Goal: Task Accomplishment & Management: Use online tool/utility

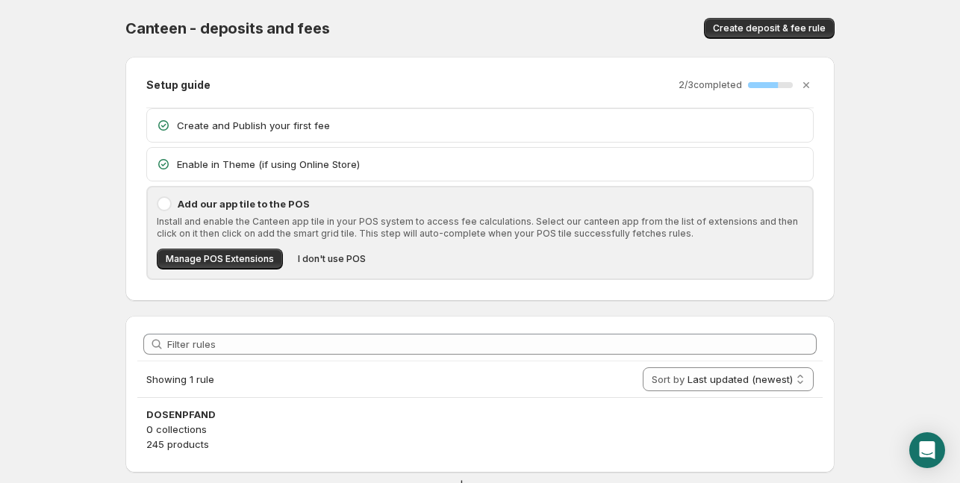
scroll to position [36, 0]
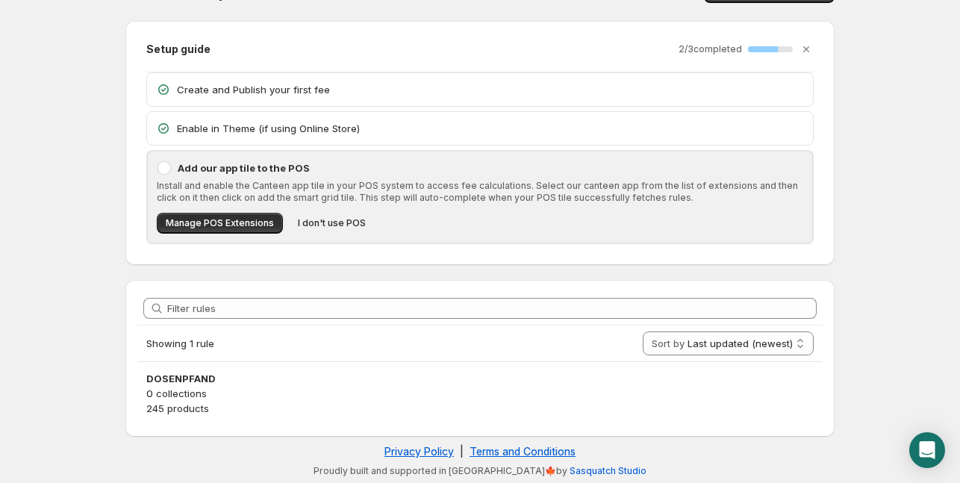
click at [185, 390] on p "0 collections" at bounding box center [479, 393] width 667 height 15
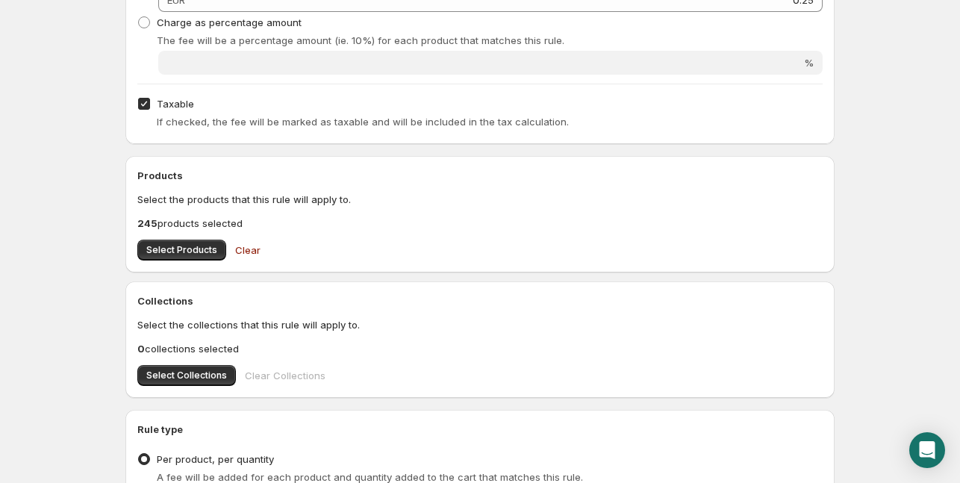
scroll to position [322, 0]
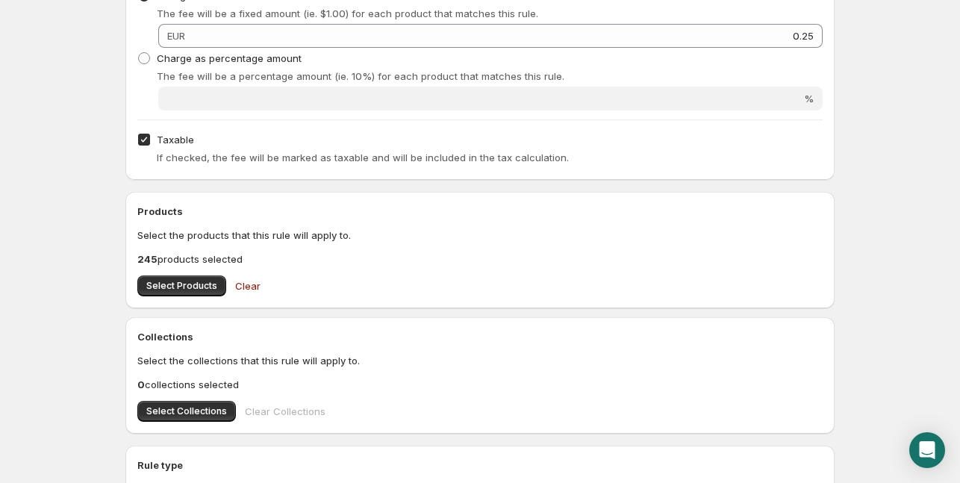
click at [175, 285] on span "Select Products" at bounding box center [181, 286] width 71 height 12
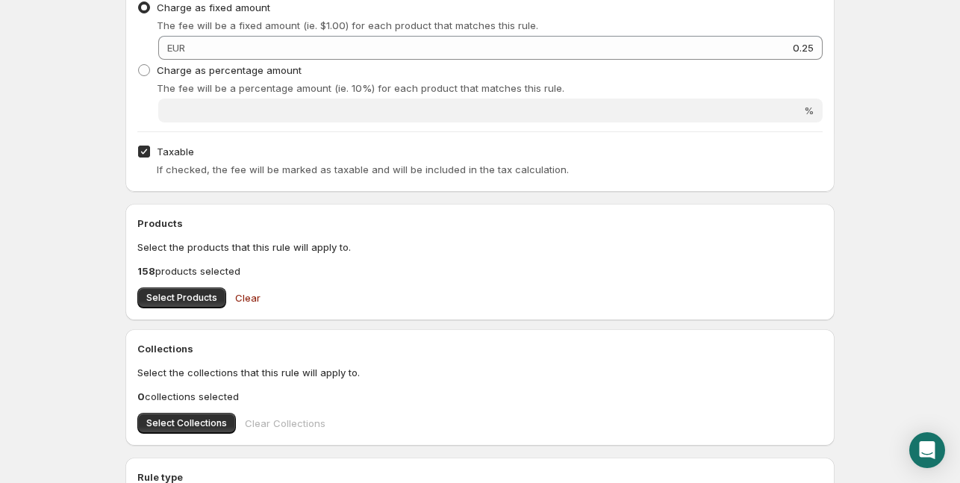
scroll to position [310, 0]
click at [178, 293] on span "Select Products" at bounding box center [181, 298] width 71 height 12
click at [191, 299] on span "Select Products" at bounding box center [181, 298] width 71 height 12
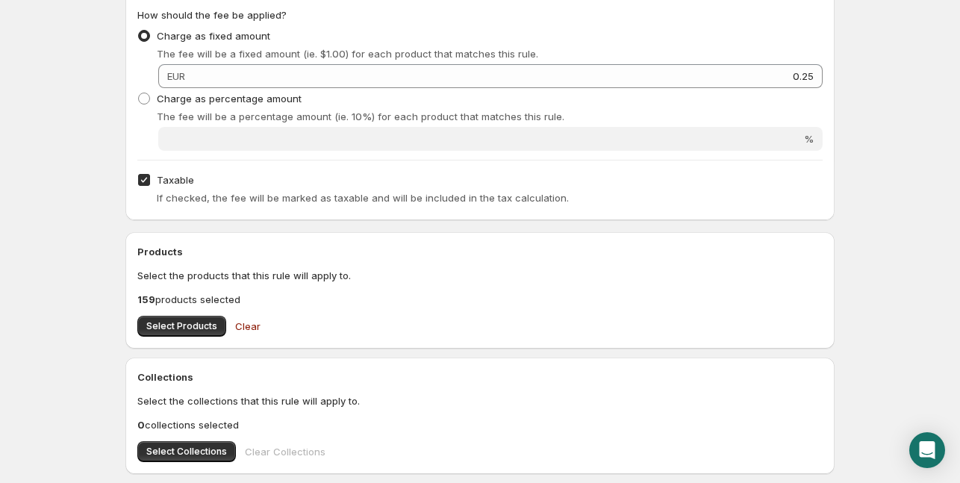
scroll to position [284, 0]
click at [176, 326] on span "Select Products" at bounding box center [181, 325] width 71 height 12
click at [173, 320] on span "Select Products" at bounding box center [181, 325] width 71 height 12
click at [178, 322] on span "Select Products" at bounding box center [181, 325] width 71 height 12
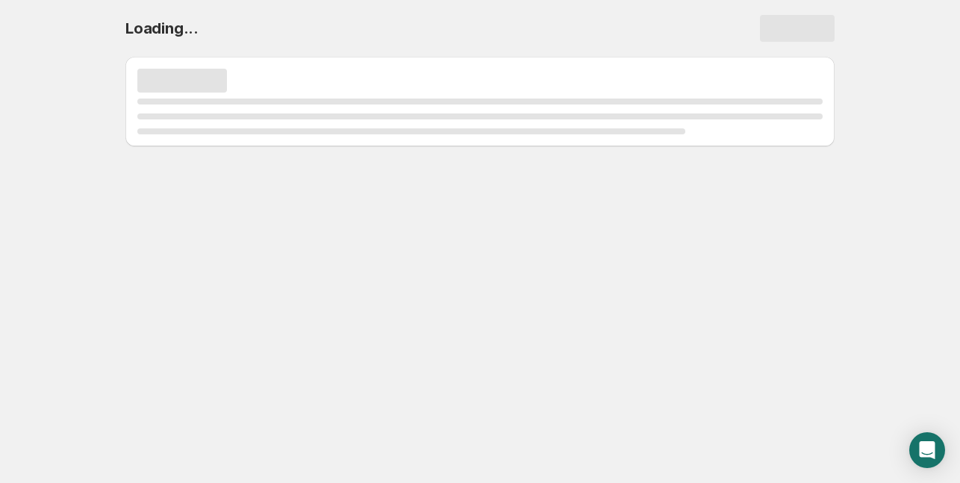
scroll to position [0, 0]
